Goal: Transaction & Acquisition: Purchase product/service

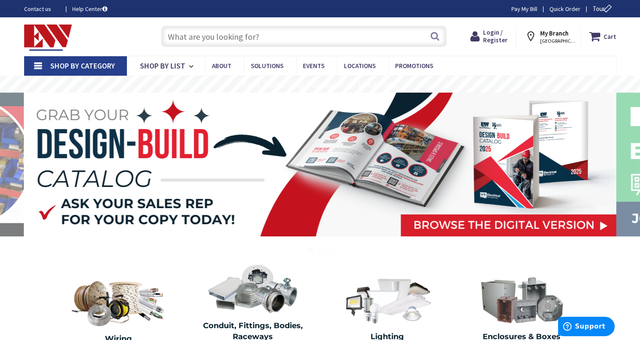
click at [208, 32] on input "text" at bounding box center [303, 36] width 285 height 21
paste input "57406"
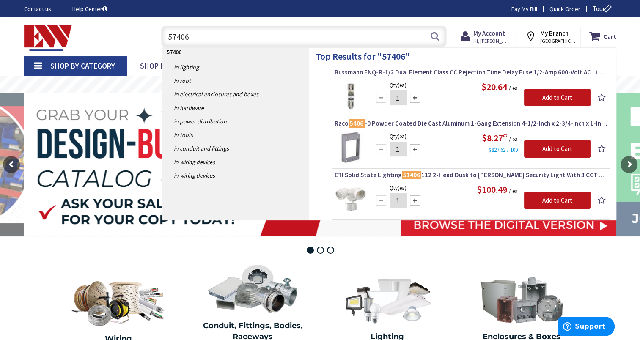
type input "57406"
click at [413, 98] on div at bounding box center [415, 98] width 10 height 10
type input "3"
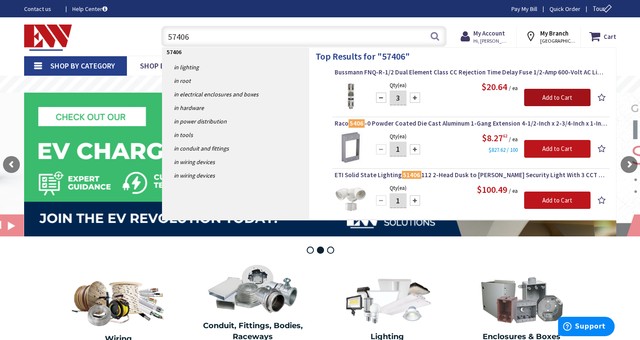
click at [557, 97] on input "Add to Cart" at bounding box center [557, 98] width 66 height 18
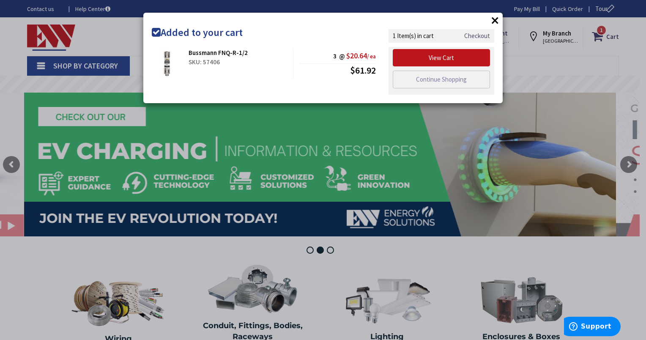
click at [483, 36] on link "Checkout" at bounding box center [477, 35] width 26 height 9
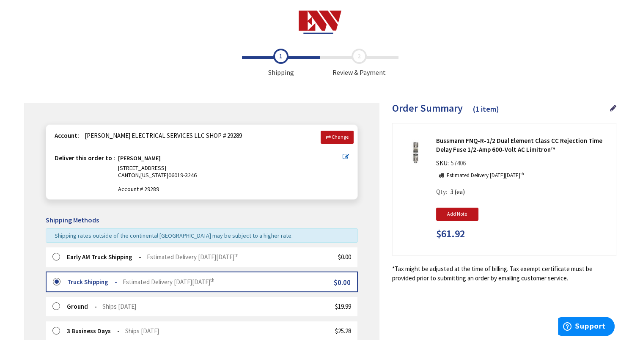
click at [56, 257] on label at bounding box center [58, 257] width 13 height 8
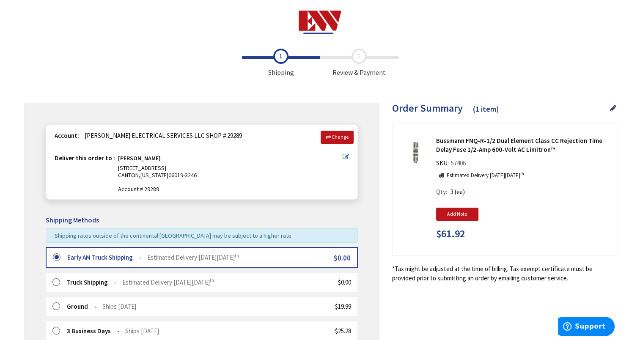
click at [343, 156] on icon at bounding box center [346, 157] width 6 height 6
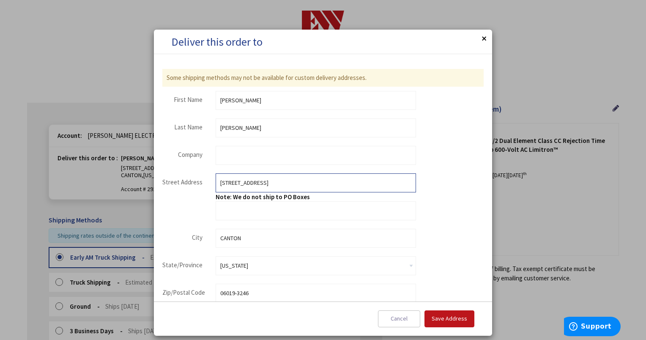
click at [259, 184] on input "[STREET_ADDRESS]" at bounding box center [316, 182] width 200 height 19
type input "[STREET_ADDRESS]"
type input "[GEOGRAPHIC_DATA]"
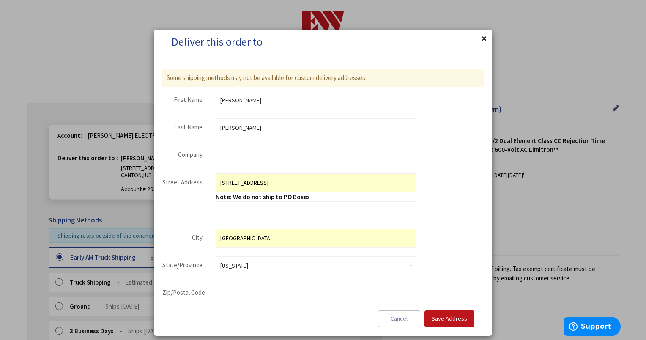
type input "06259"
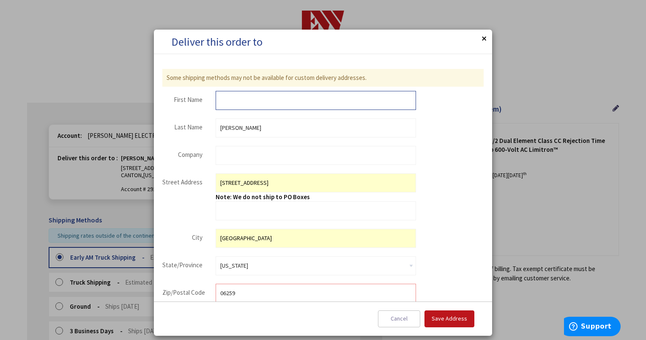
type input "[PERSON_NAME]"
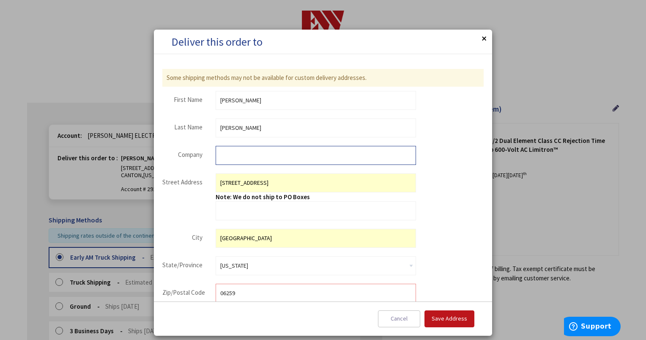
type input "[PERSON_NAME] ELECTRIC , A DIVISION OF [PERSON_NAME] ELECTRICAL SERVICES LLC"
type input "9592104382"
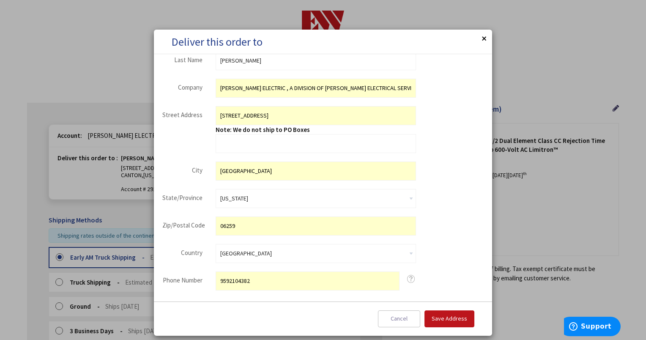
scroll to position [81, 0]
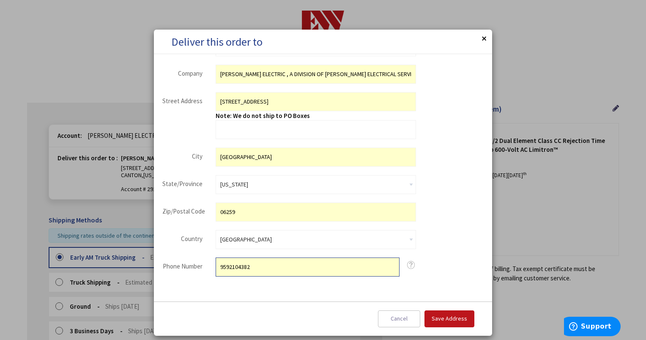
click at [255, 266] on input "9592104382" at bounding box center [308, 267] width 184 height 19
type input "8609637078"
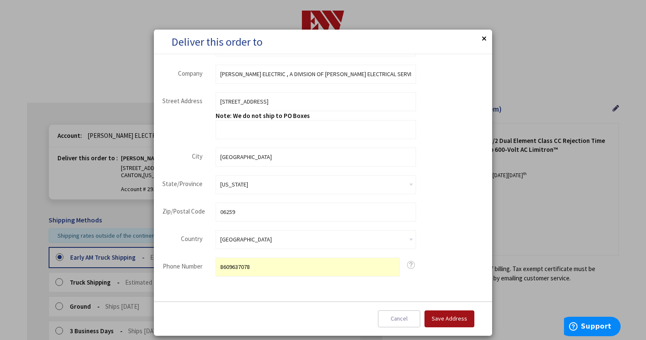
click at [444, 321] on span "Save Address" at bounding box center [450, 319] width 36 height 8
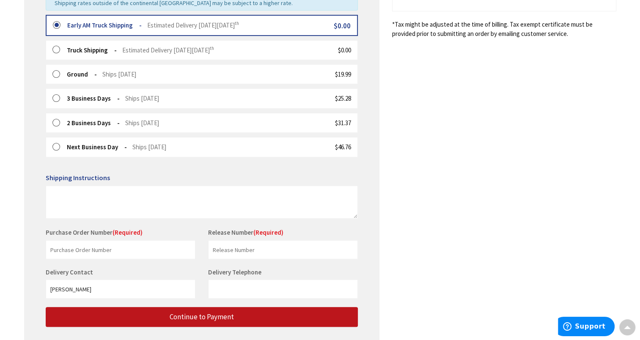
scroll to position [254, 0]
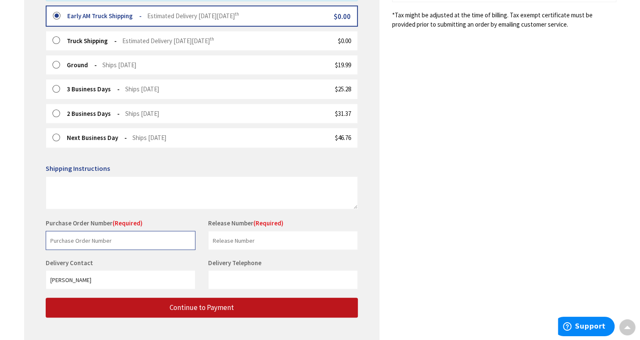
click at [67, 238] on input "text" at bounding box center [121, 240] width 150 height 19
click at [145, 241] on input "text" at bounding box center [121, 240] width 150 height 19
paste input "DS1343 PE-24-078"
type input "DS1343 PE-24-078"
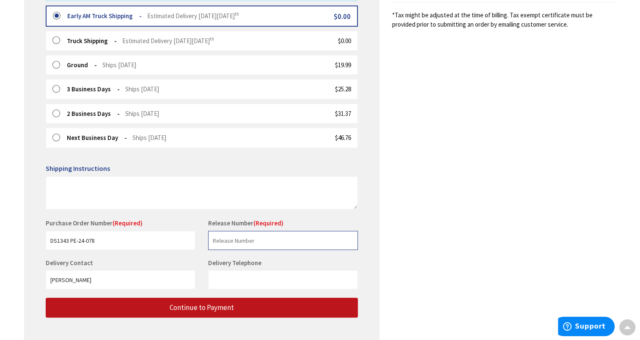
click at [255, 241] on input "text" at bounding box center [283, 240] width 150 height 19
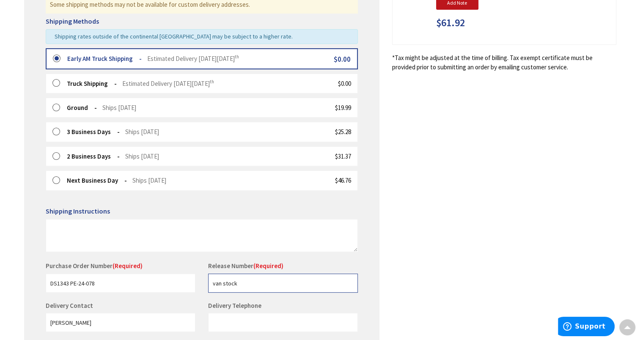
scroll to position [296, 0]
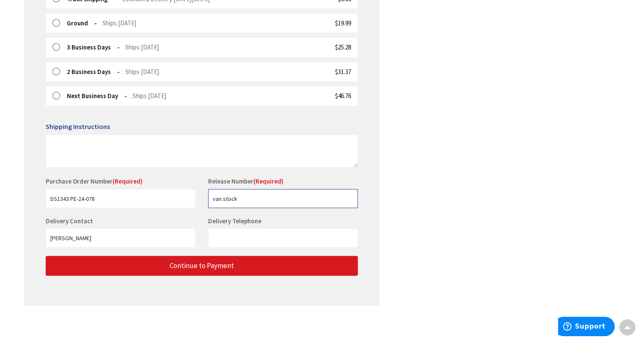
type input "van stock"
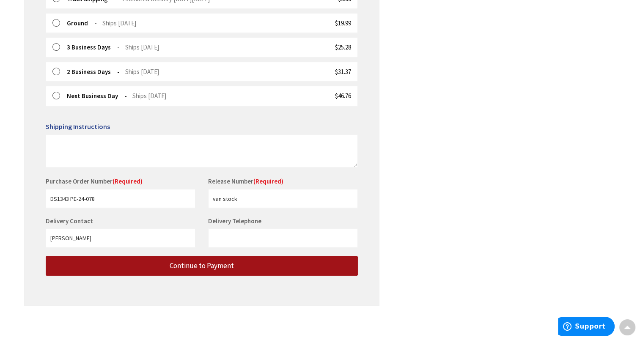
click at [218, 263] on span "Continue to Payment" at bounding box center [202, 265] width 64 height 9
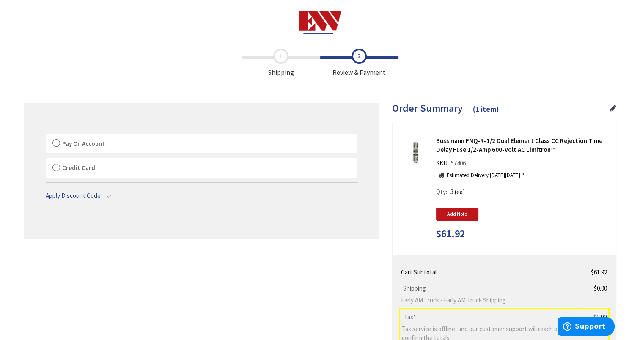
click at [55, 143] on label "Pay On Account" at bounding box center [201, 143] width 311 height 19
click at [46, 136] on input "Pay On Account" at bounding box center [46, 136] width 0 height 0
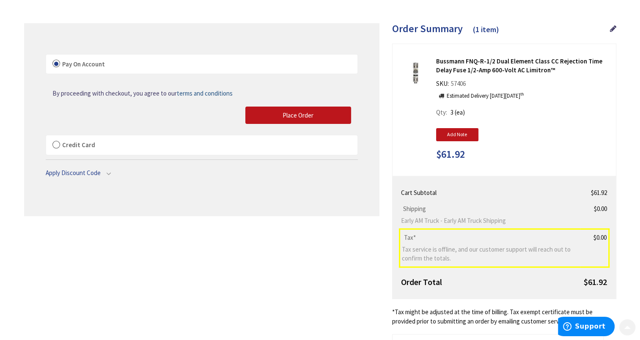
scroll to position [85, 0]
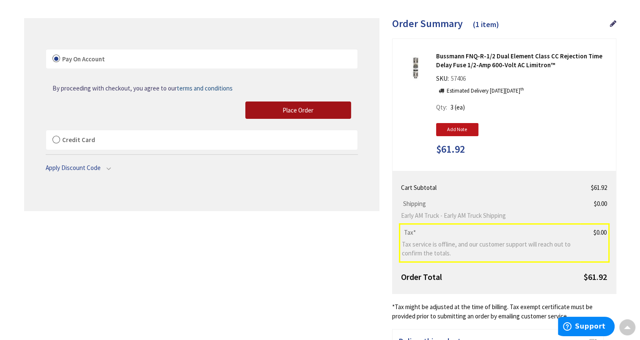
click at [301, 108] on span "Place Order" at bounding box center [297, 110] width 31 height 8
